Goal: Task Accomplishment & Management: Complete application form

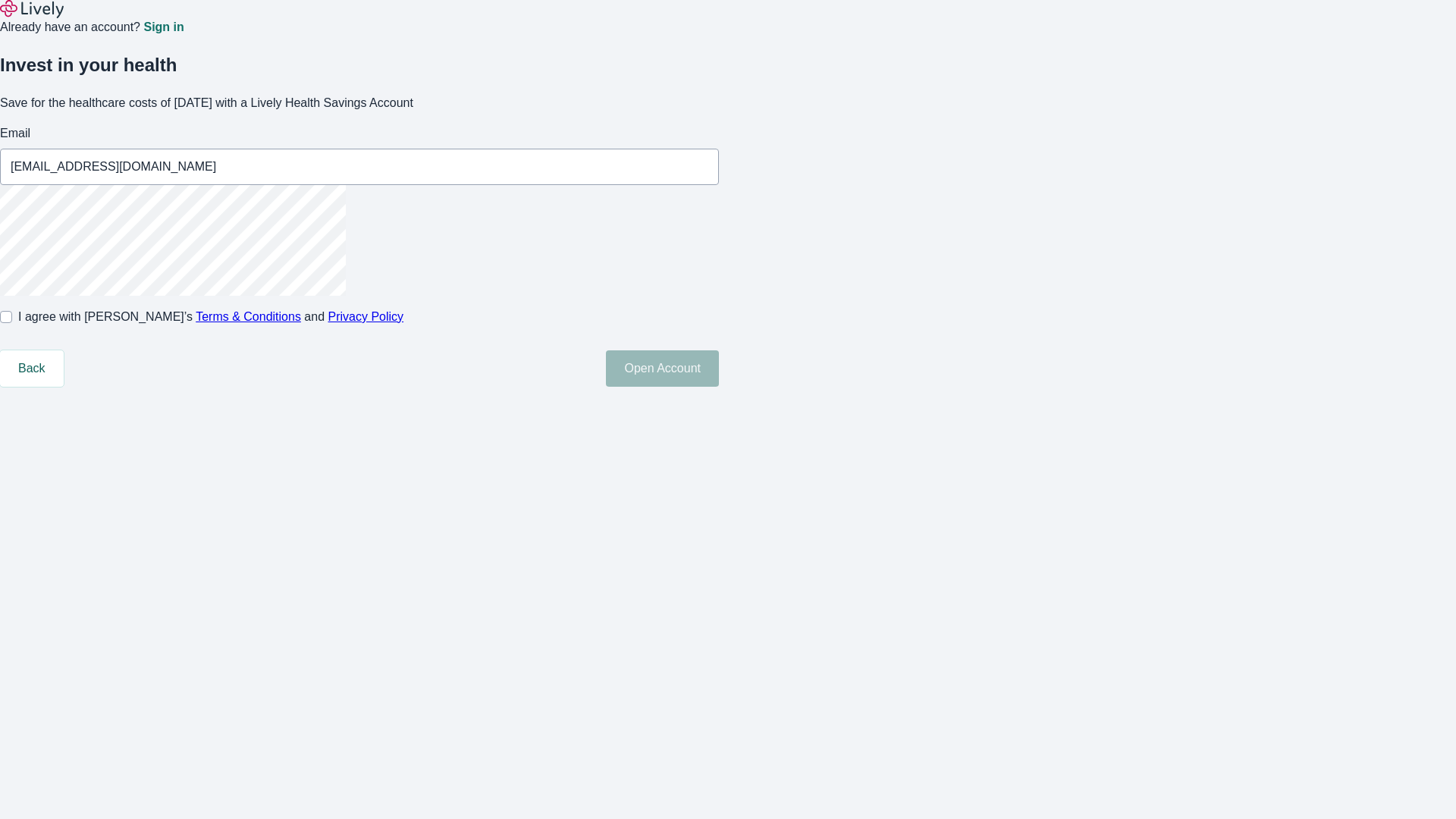
click at [12, 323] on input "I agree with Lively’s Terms & Conditions and Privacy Policy" at bounding box center [6, 316] width 12 height 12
checkbox input "true"
click at [719, 386] on button "Open Account" at bounding box center [662, 369] width 113 height 36
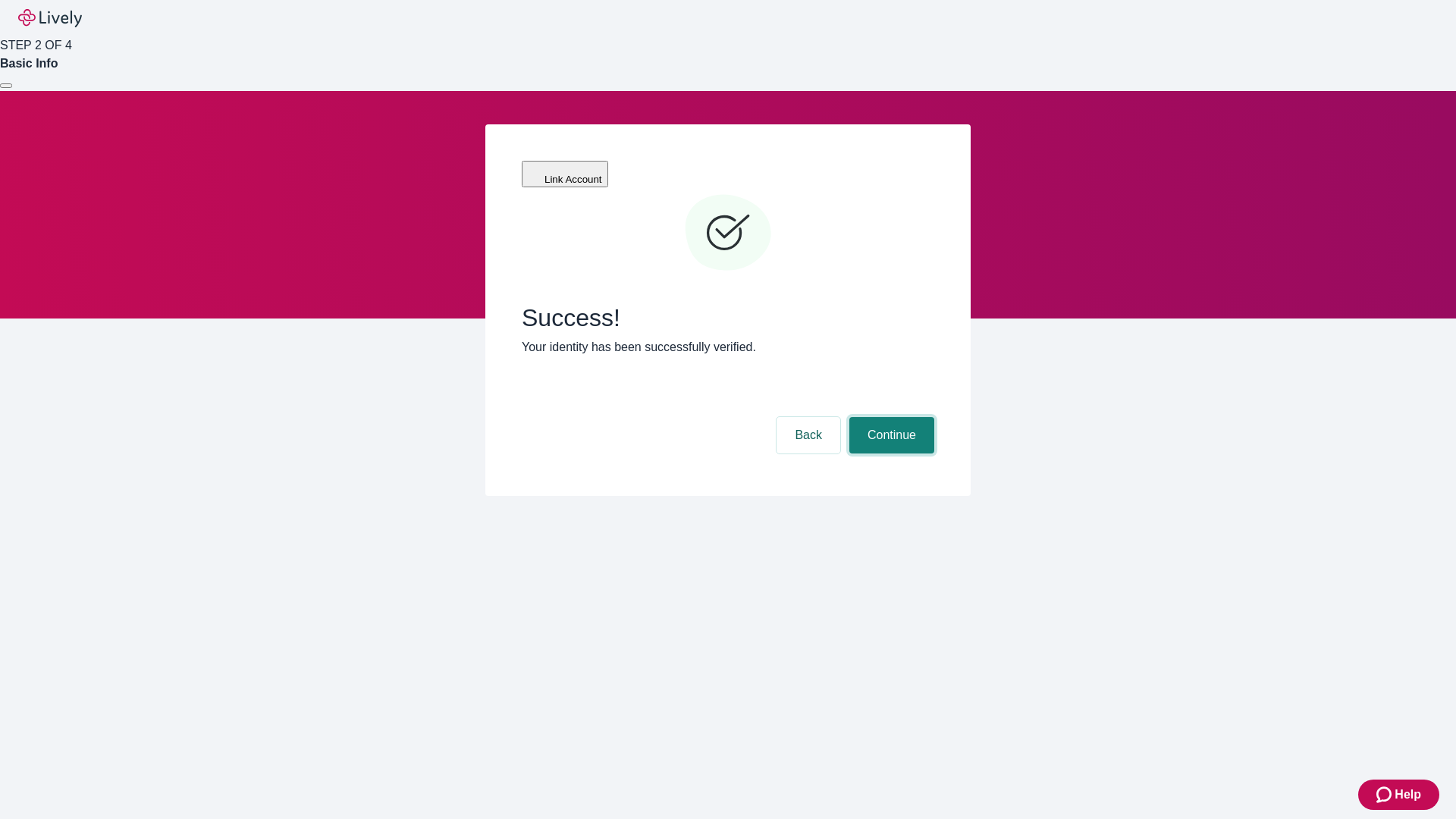
click at [890, 417] on button "Continue" at bounding box center [891, 435] width 85 height 36
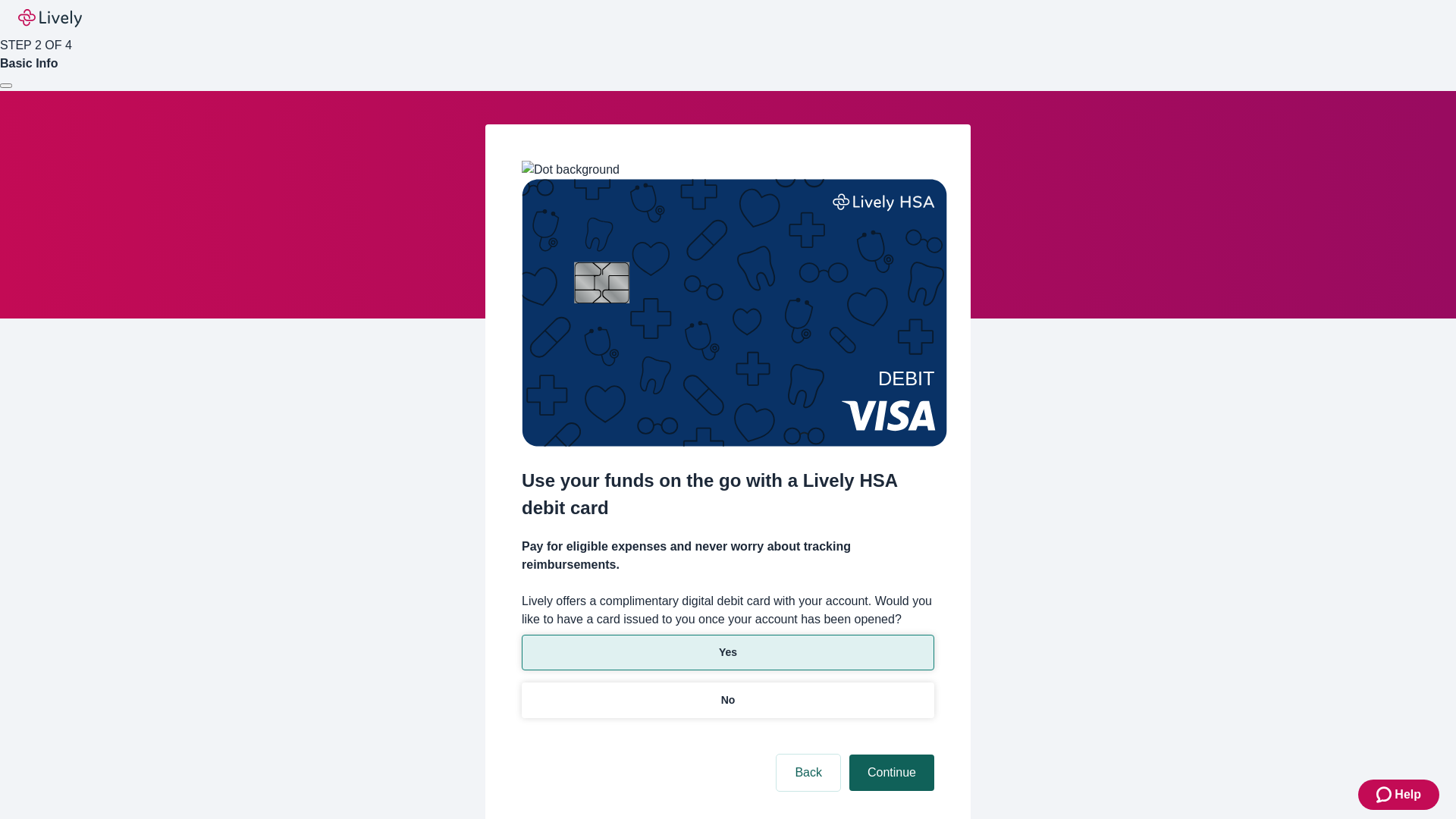
click at [728, 644] on p "Yes" at bounding box center [728, 652] width 18 height 16
click at [890, 755] on button "Continue" at bounding box center [891, 773] width 85 height 36
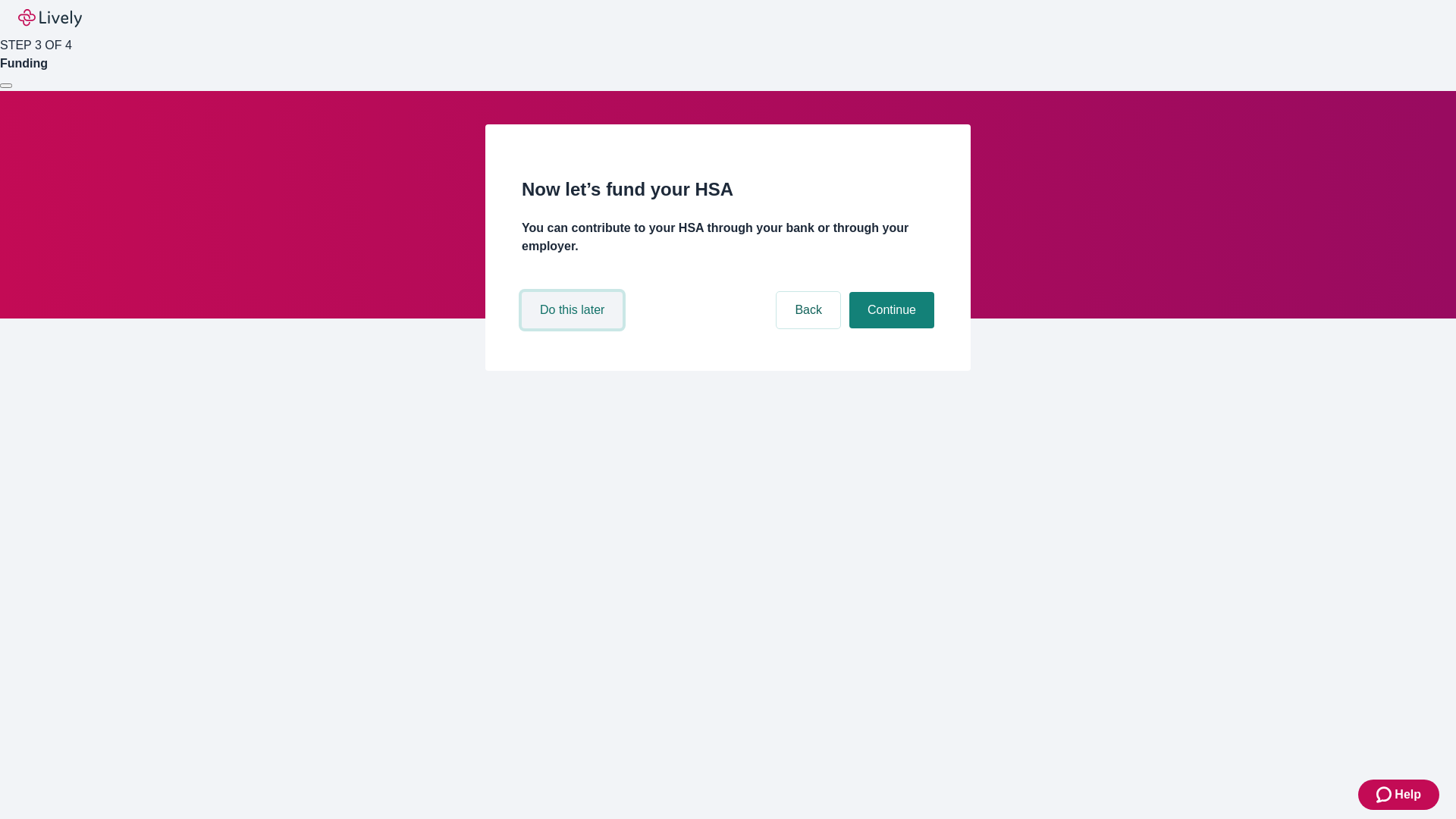
click at [574, 329] on button "Do this later" at bounding box center [571, 311] width 101 height 36
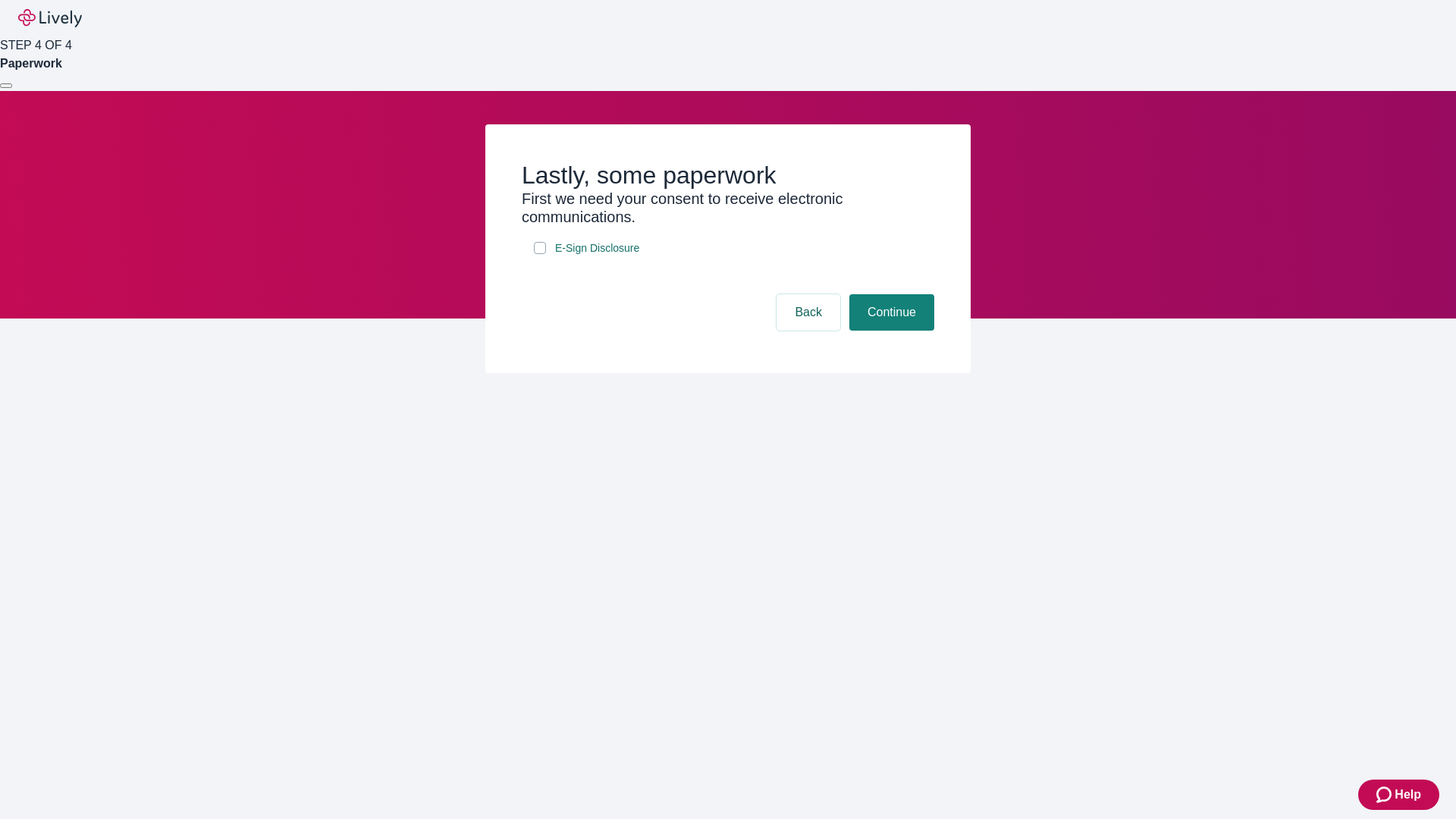
click at [540, 254] on input "E-Sign Disclosure" at bounding box center [540, 247] width 12 height 12
checkbox input "true"
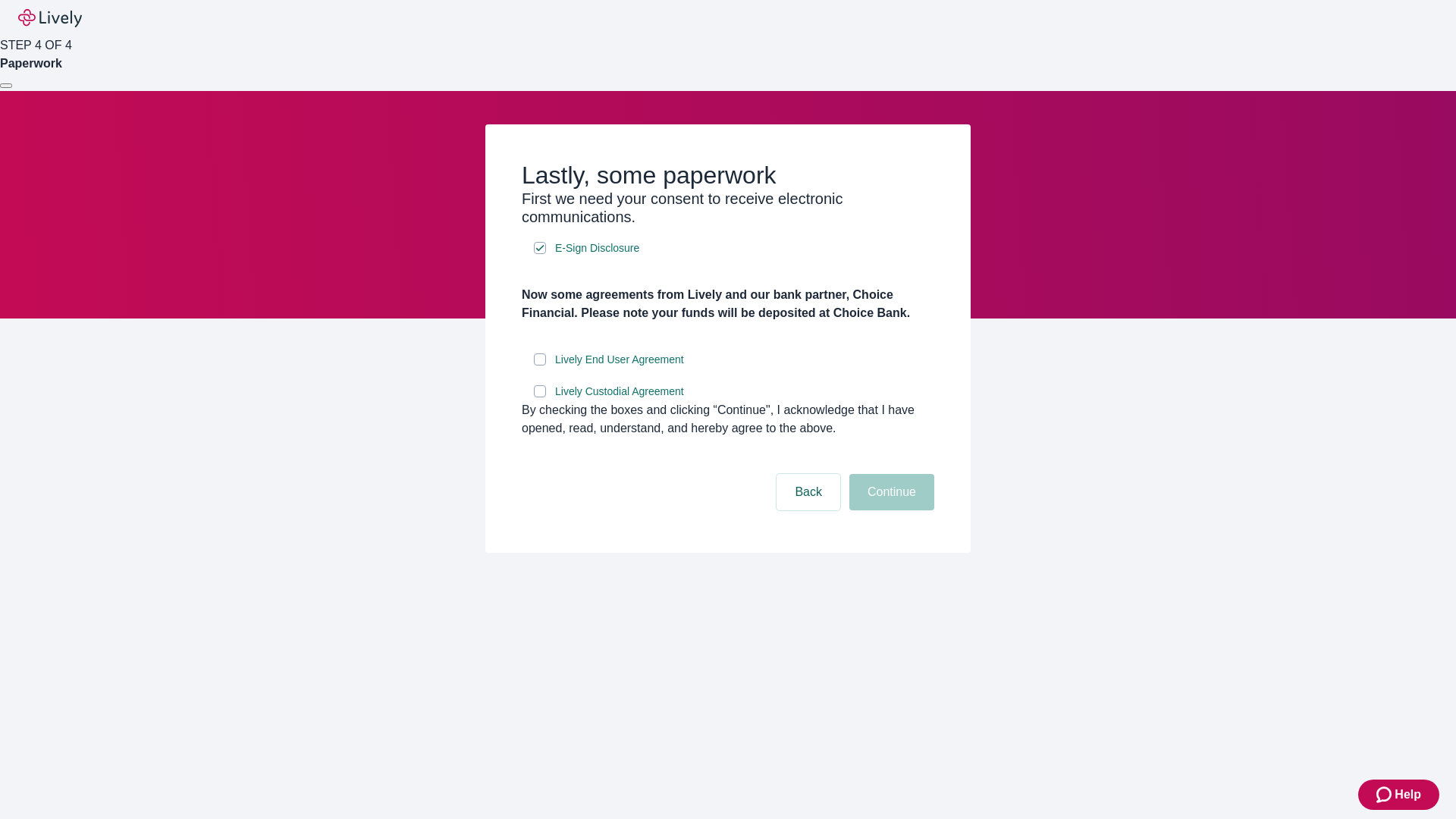
click at [540, 365] on input "Lively End User Agreement" at bounding box center [540, 360] width 12 height 12
checkbox input "true"
click at [540, 398] on input "Lively Custodial Agreement" at bounding box center [540, 391] width 12 height 12
checkbox input "true"
click at [890, 510] on button "Continue" at bounding box center [891, 492] width 85 height 36
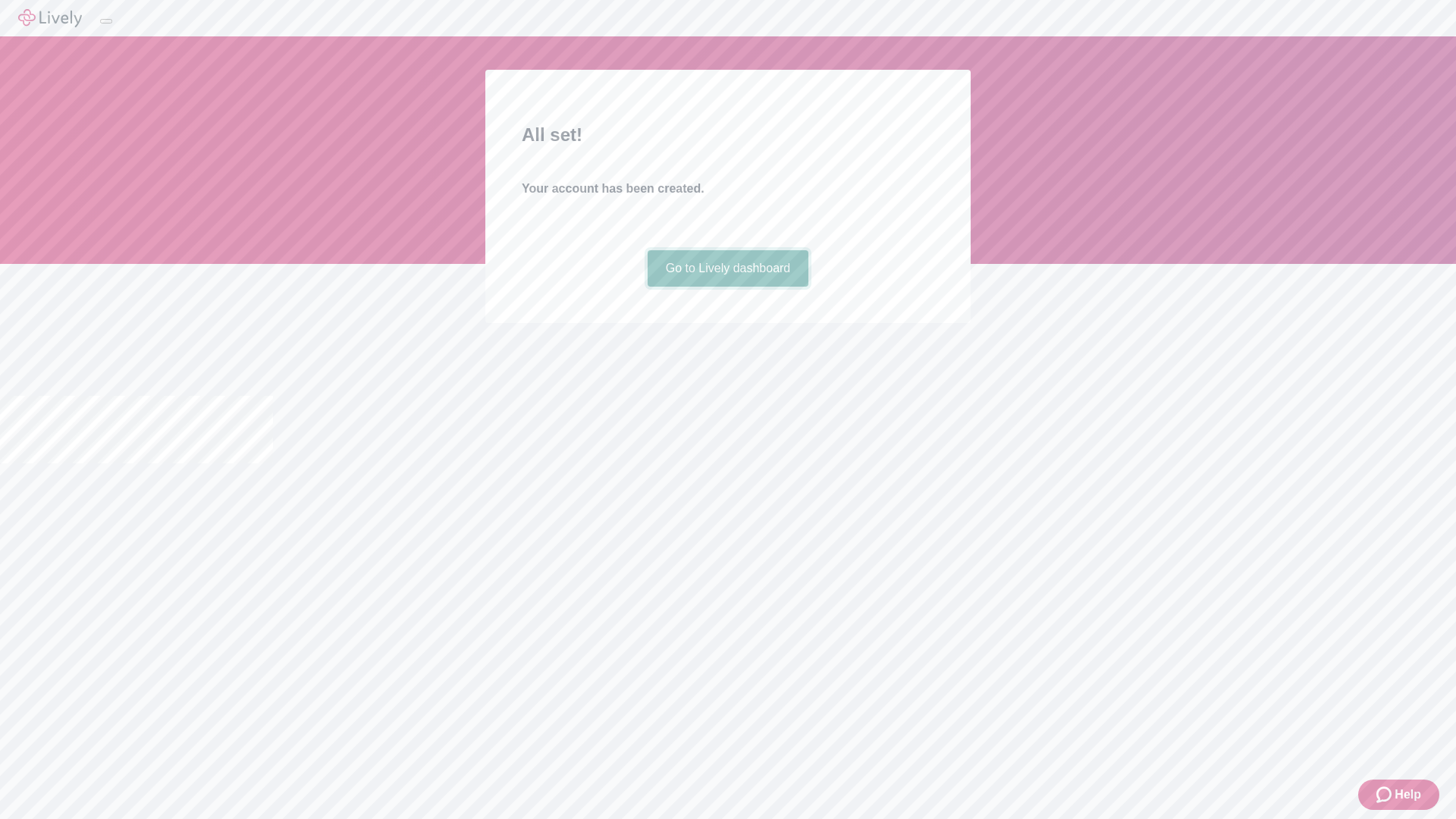
click at [728, 287] on link "Go to Lively dashboard" at bounding box center [728, 269] width 162 height 36
